Goal: Navigation & Orientation: Find specific page/section

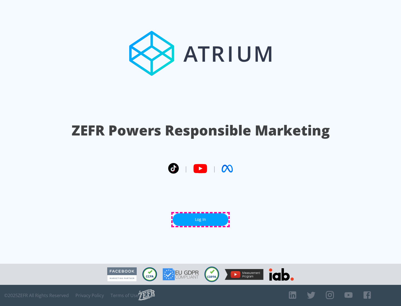
click at [200, 219] on link "Log In" at bounding box center [200, 219] width 56 height 13
